Goal: Find contact information: Find contact information

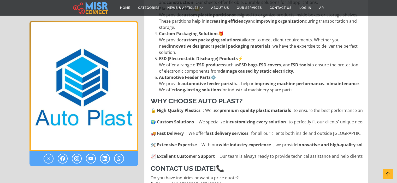
scroll to position [339, 0]
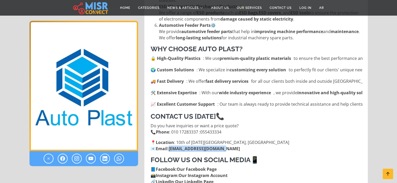
drag, startPoint x: 170, startPoint y: 143, endPoint x: 228, endPoint y: 142, distance: 57.6
click at [228, 142] on p "📍 Location : 10th of [DATE][GEOGRAPHIC_DATA], [GEOGRAPHIC_DATA] 📧 Email : [EMAI…" at bounding box center [256, 146] width 212 height 13
copy p "[EMAIL_ADDRESS][DOMAIN_NAME]"
drag, startPoint x: 155, startPoint y: 51, endPoint x: 210, endPoint y: 52, distance: 54.8
click at [210, 55] on li "🔒 High-Quality Plastics : We use premium-quality plastic materials to ensure th…" at bounding box center [256, 58] width 212 height 6
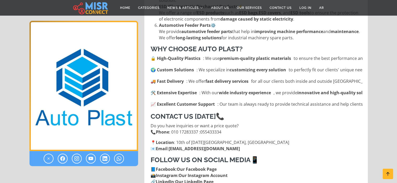
click at [223, 55] on ul "🔒 High-Quality Plastics : We use premium-quality plastic materials to ensure th…" at bounding box center [256, 81] width 212 height 52
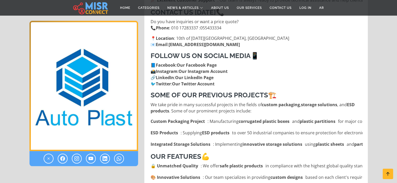
scroll to position [313, 0]
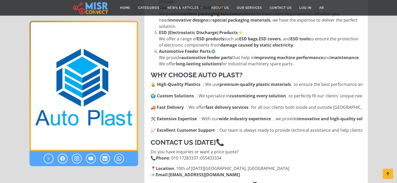
click at [269, 141] on div "About Auto Plast Company El Alameya For Car Plastics (Auto Plast) is one of the…" at bounding box center [256, 113] width 212 height 489
drag, startPoint x: 158, startPoint y: 112, endPoint x: 197, endPoint y: 110, distance: 39.2
click at [197, 116] on strong "🛠️ Extensive Expertise" at bounding box center [173, 119] width 46 height 6
drag, startPoint x: 202, startPoint y: 110, endPoint x: 279, endPoint y: 111, distance: 76.9
click at [279, 116] on li "🛠️ Extensive Expertise : With our wide industry experience , we provide innovat…" at bounding box center [256, 119] width 212 height 6
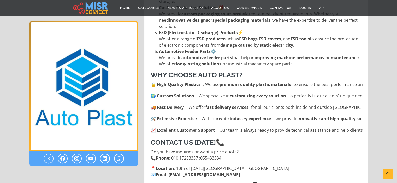
click at [280, 117] on ul "🔒 High-Quality Plastics : We use premium-quality plastic materials to ensure th…" at bounding box center [256, 107] width 212 height 52
drag, startPoint x: 275, startPoint y: 112, endPoint x: 359, endPoint y: 111, distance: 84.5
click at [359, 116] on li "🛠️ Extensive Expertise : With our wide industry experience , we provide innovat…" at bounding box center [256, 119] width 212 height 6
click at [316, 139] on h3 "Contact Us [DATE] 📞" at bounding box center [256, 143] width 212 height 8
drag, startPoint x: 288, startPoint y: 125, endPoint x: 357, endPoint y: 123, distance: 68.6
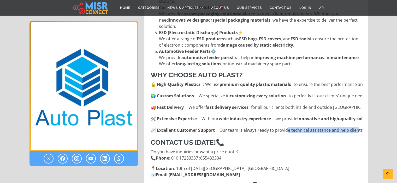
click at [357, 127] on li "📈 Excellent Customer Support : Our team is always ready to provide technical as…" at bounding box center [256, 130] width 212 height 6
click at [329, 139] on h3 "Contact Us [DATE] 📞" at bounding box center [256, 143] width 212 height 8
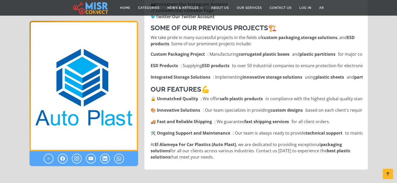
scroll to position [548, 0]
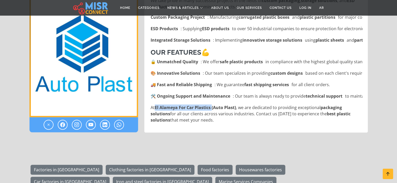
drag, startPoint x: 155, startPoint y: 100, endPoint x: 213, endPoint y: 103, distance: 58.2
click at [213, 105] on p "At [GEOGRAPHIC_DATA] For Car Plastics (Auto Plast) , we are dedicated to provid…" at bounding box center [256, 114] width 212 height 19
copy p "El Alameya For Car Plastics"
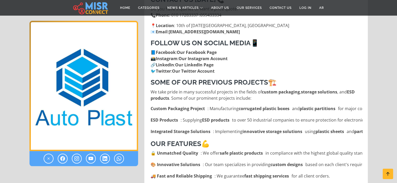
scroll to position [391, 0]
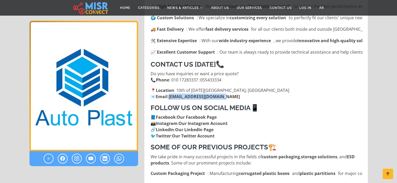
drag, startPoint x: 171, startPoint y: 91, endPoint x: 227, endPoint y: 92, distance: 56.3
click at [227, 92] on p "📍 Location : 10th of [DATE][GEOGRAPHIC_DATA], [GEOGRAPHIC_DATA] 📧 Email : [EMAI…" at bounding box center [256, 93] width 212 height 13
copy link "[EMAIL_ADDRESS][DOMAIN_NAME]"
